Goal: Navigation & Orientation: Find specific page/section

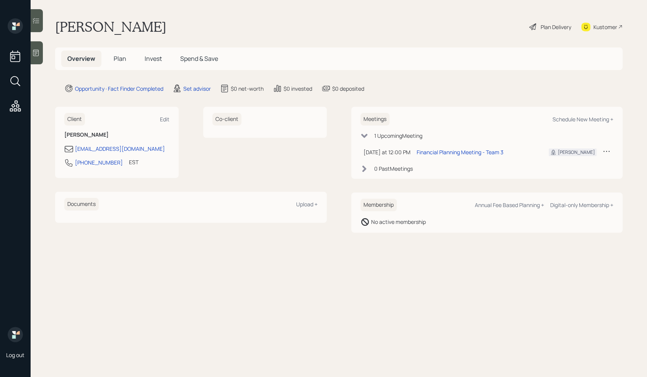
click at [36, 55] on icon at bounding box center [36, 53] width 8 height 8
